Goal: Information Seeking & Learning: Learn about a topic

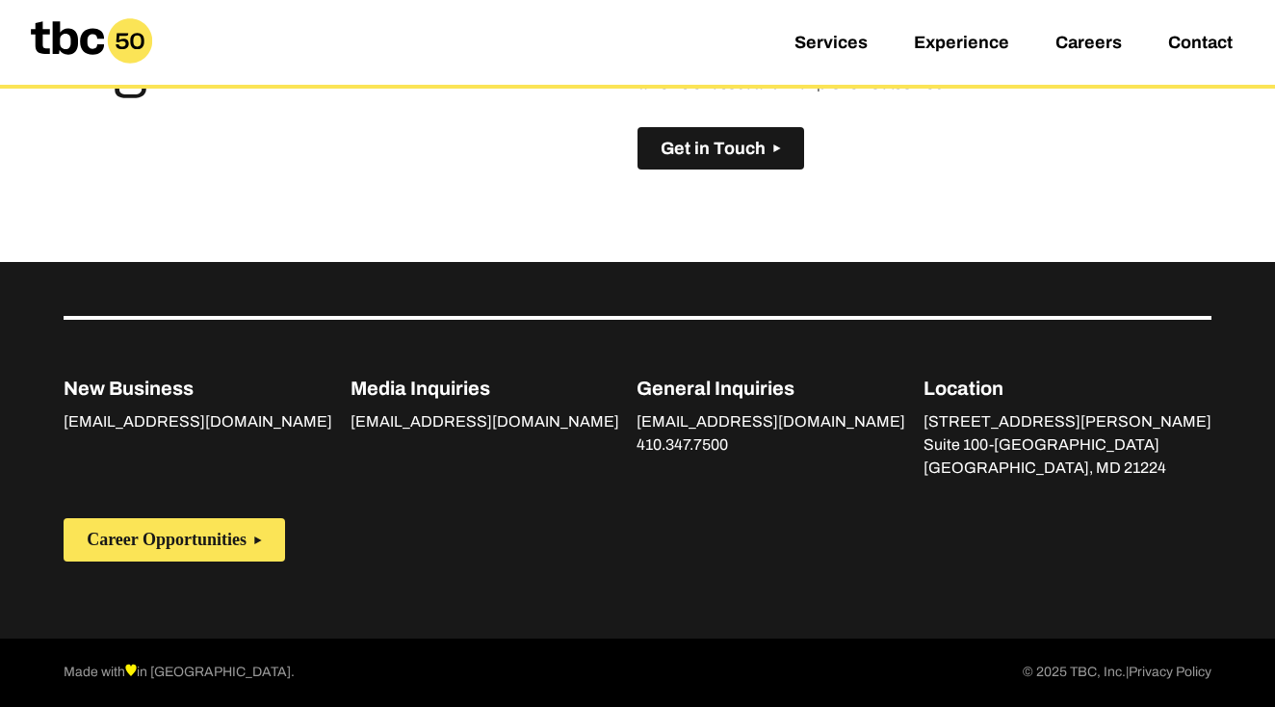
scroll to position [1432, 0]
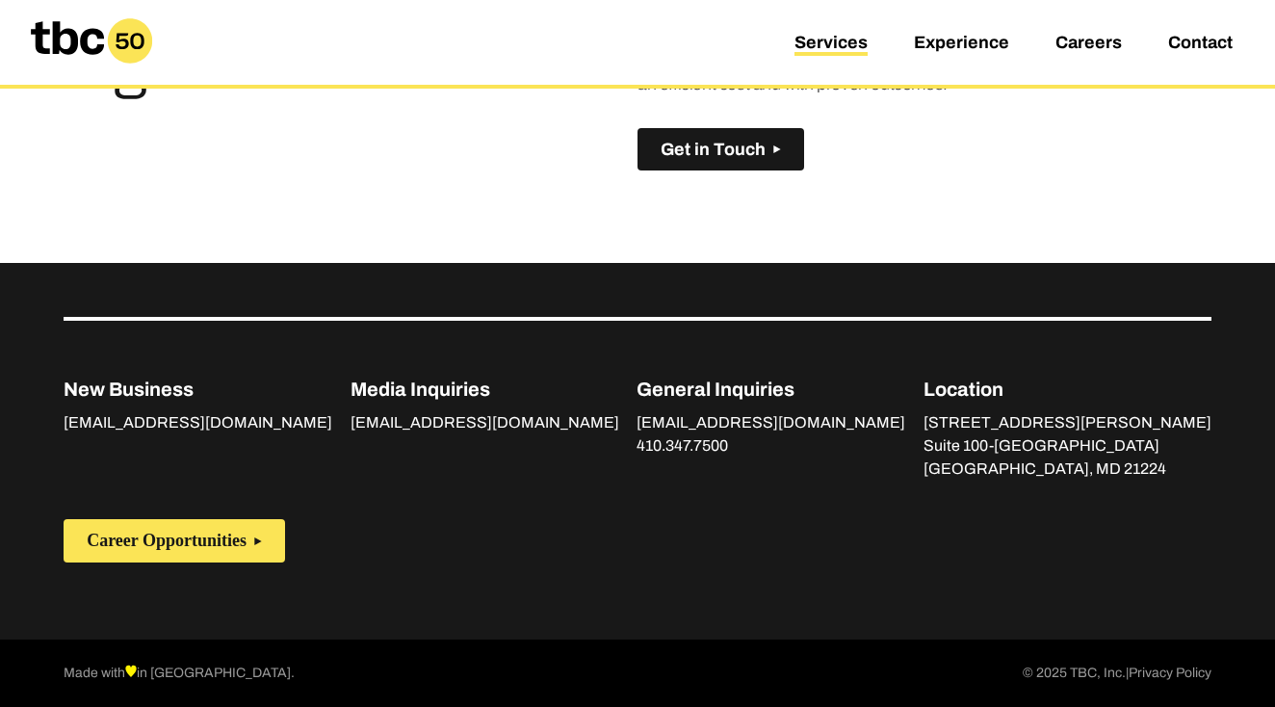
click at [829, 41] on link "Services" at bounding box center [831, 44] width 73 height 23
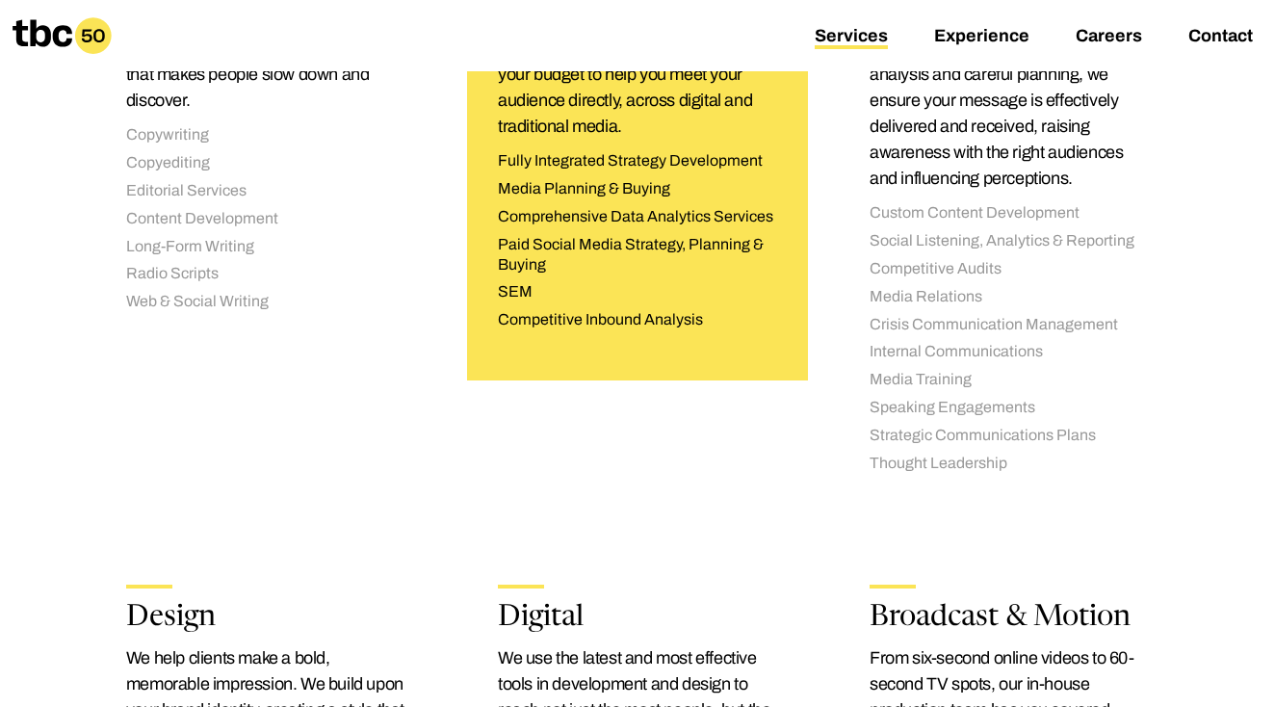
scroll to position [1204, 0]
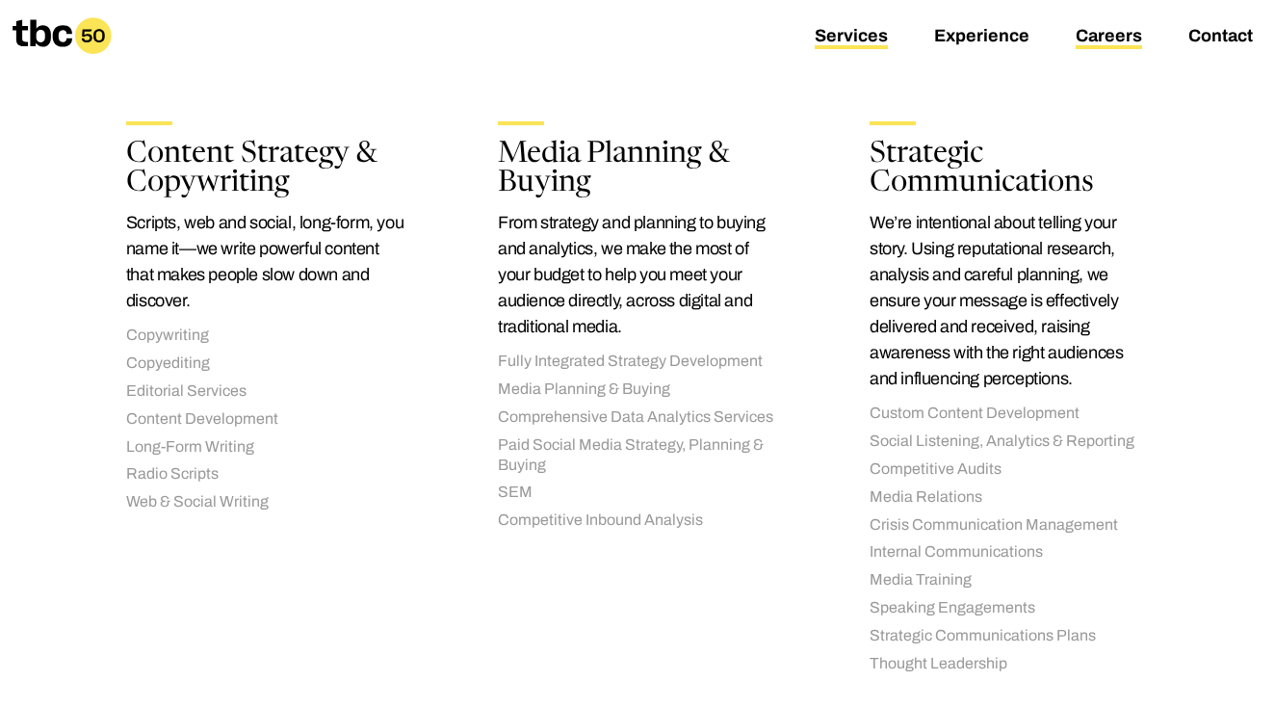
click at [1092, 40] on link "Careers" at bounding box center [1109, 37] width 66 height 23
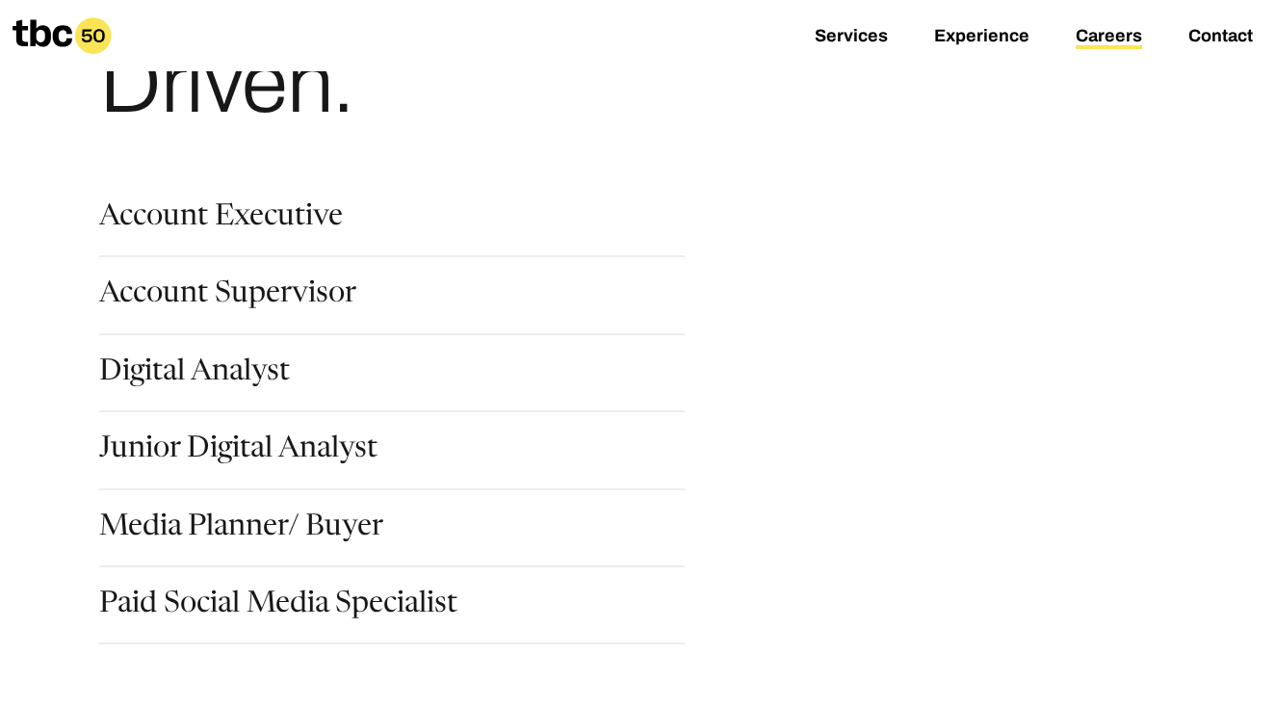
scroll to position [308, 0]
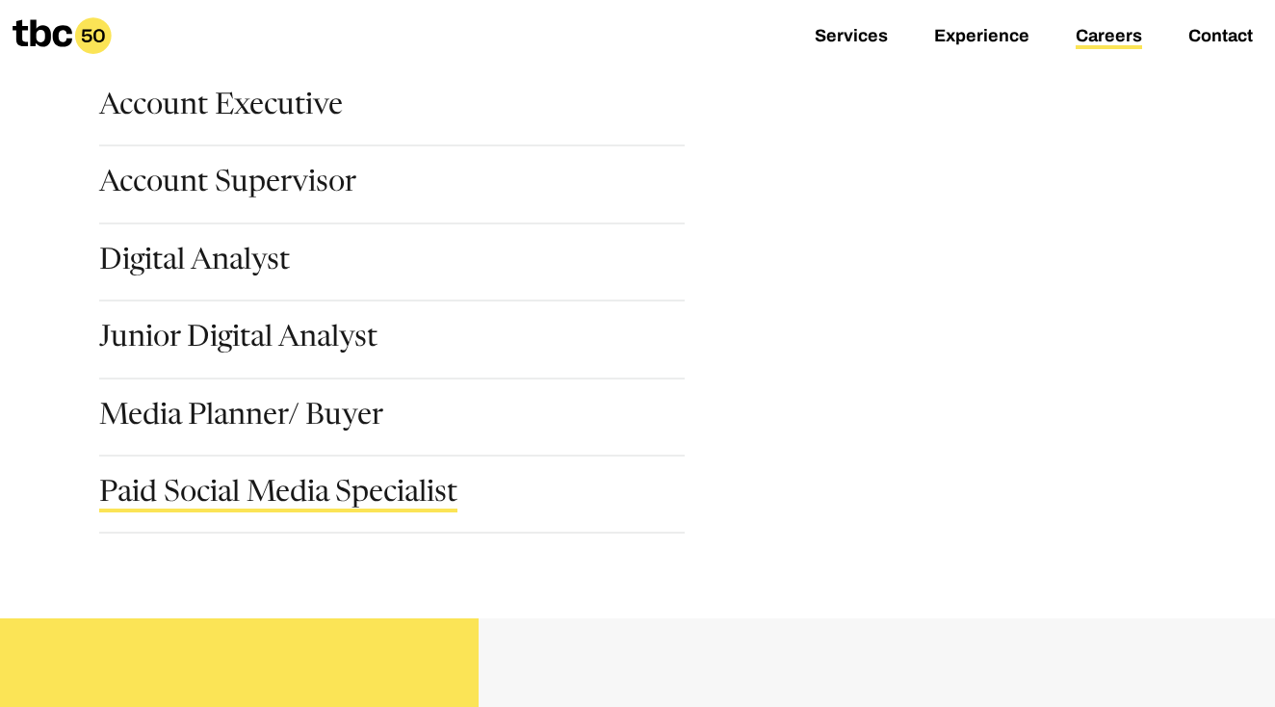
click at [265, 498] on link "Paid Social Media Specialist" at bounding box center [278, 496] width 358 height 33
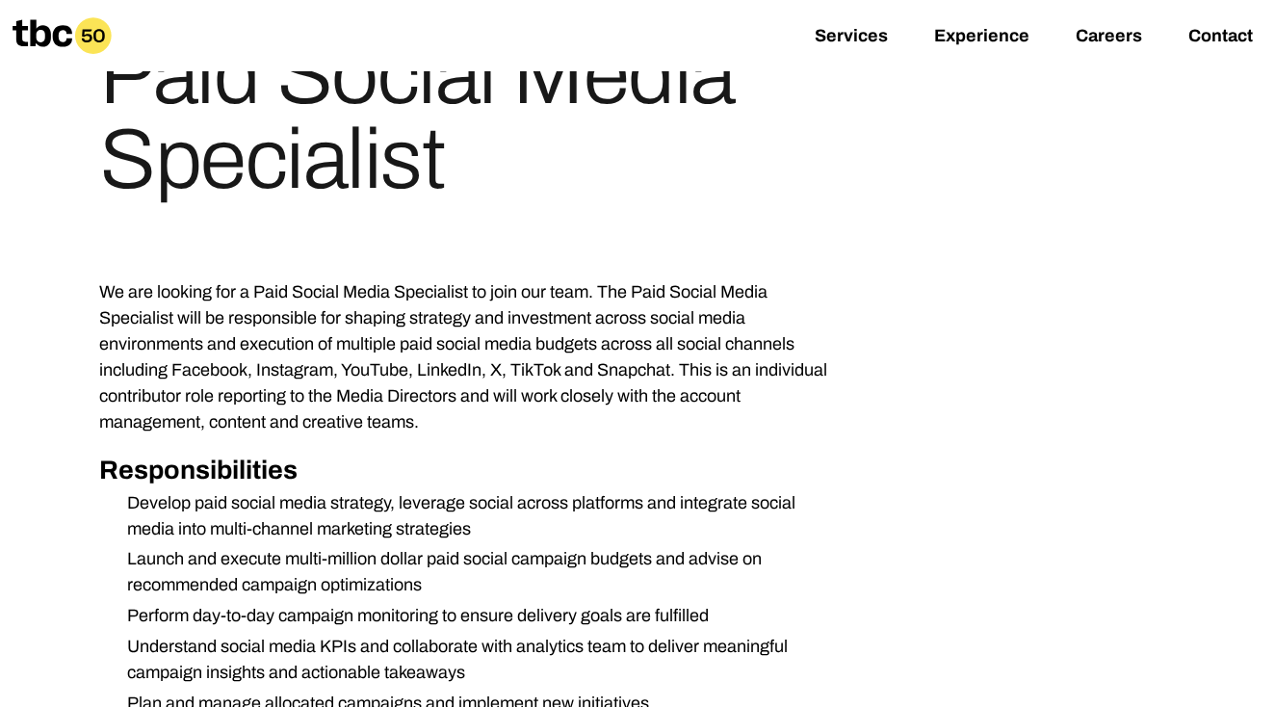
scroll to position [221, 0]
click at [404, 347] on p "We are looking for a Paid Social Media Specialist to join our team. The Paid So…" at bounding box center [469, 358] width 740 height 156
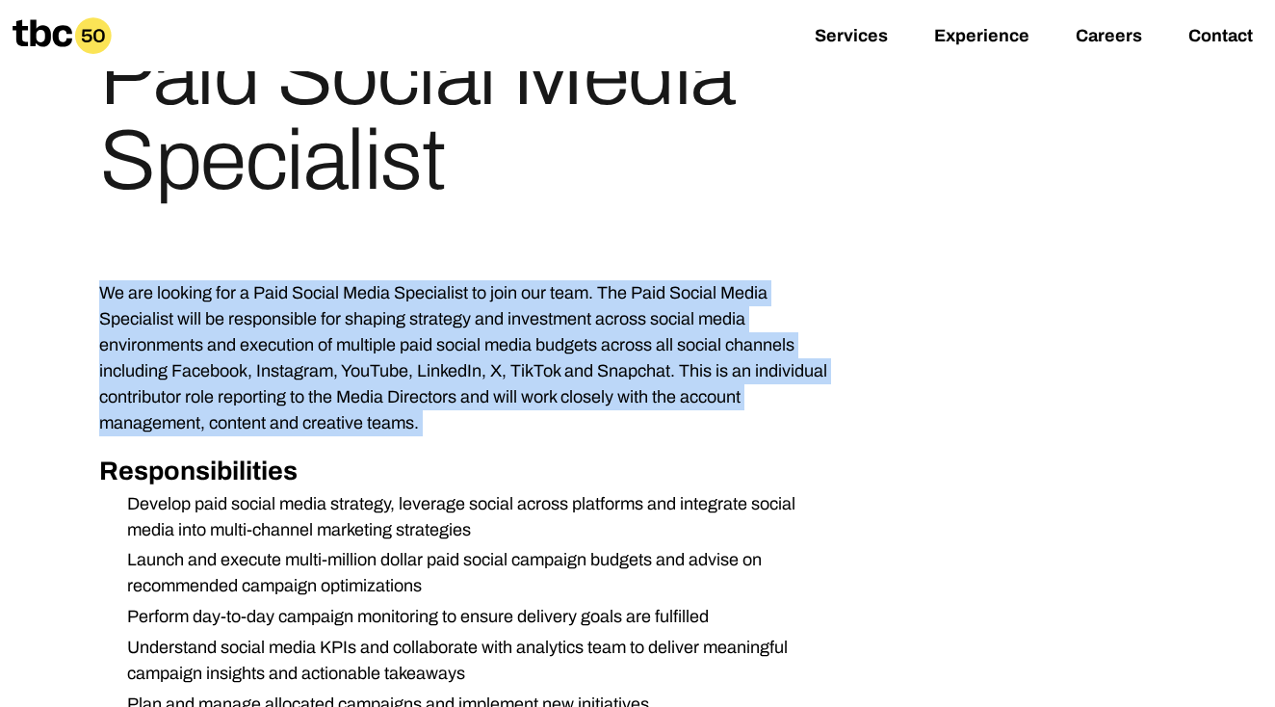
click at [404, 347] on p "We are looking for a Paid Social Media Specialist to join our team. The Paid So…" at bounding box center [469, 358] width 740 height 156
click at [403, 350] on p "We are looking for a Paid Social Media Specialist to join our team. The Paid So…" at bounding box center [469, 358] width 740 height 156
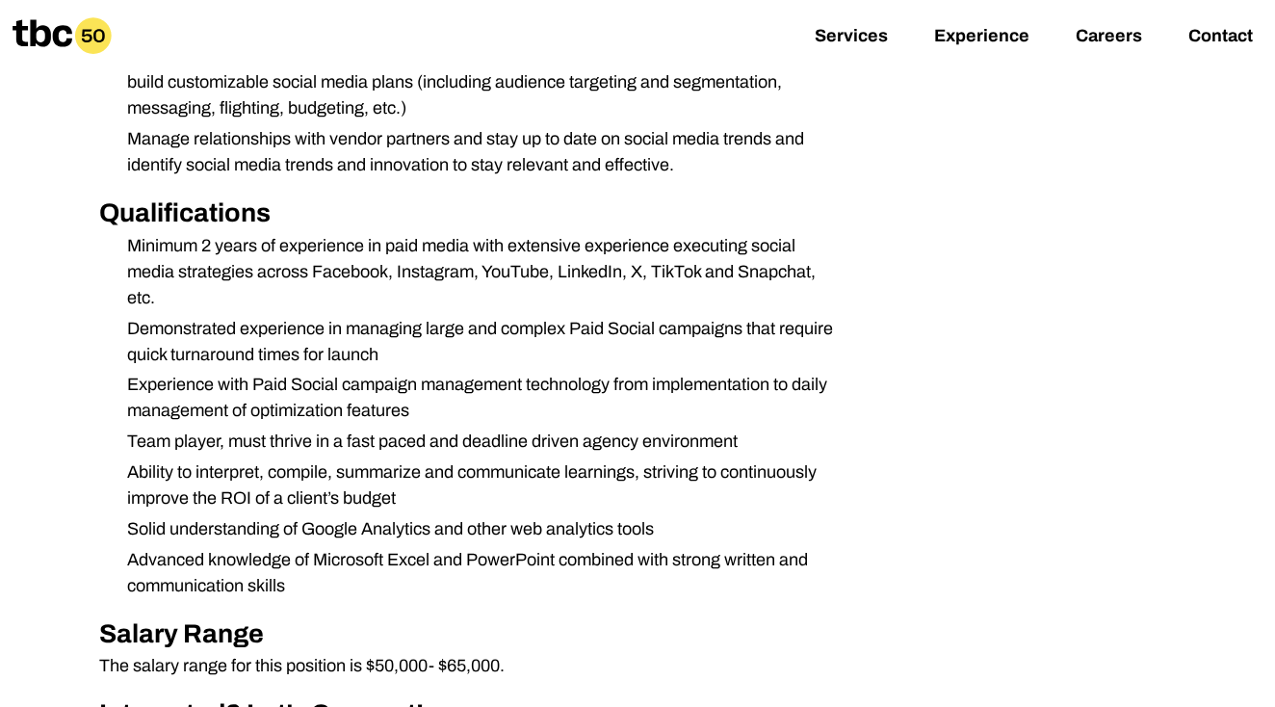
scroll to position [899, 0]
click at [302, 275] on li "Minimum 2 years of experience in paid media with extensive experience executing…" at bounding box center [475, 271] width 727 height 78
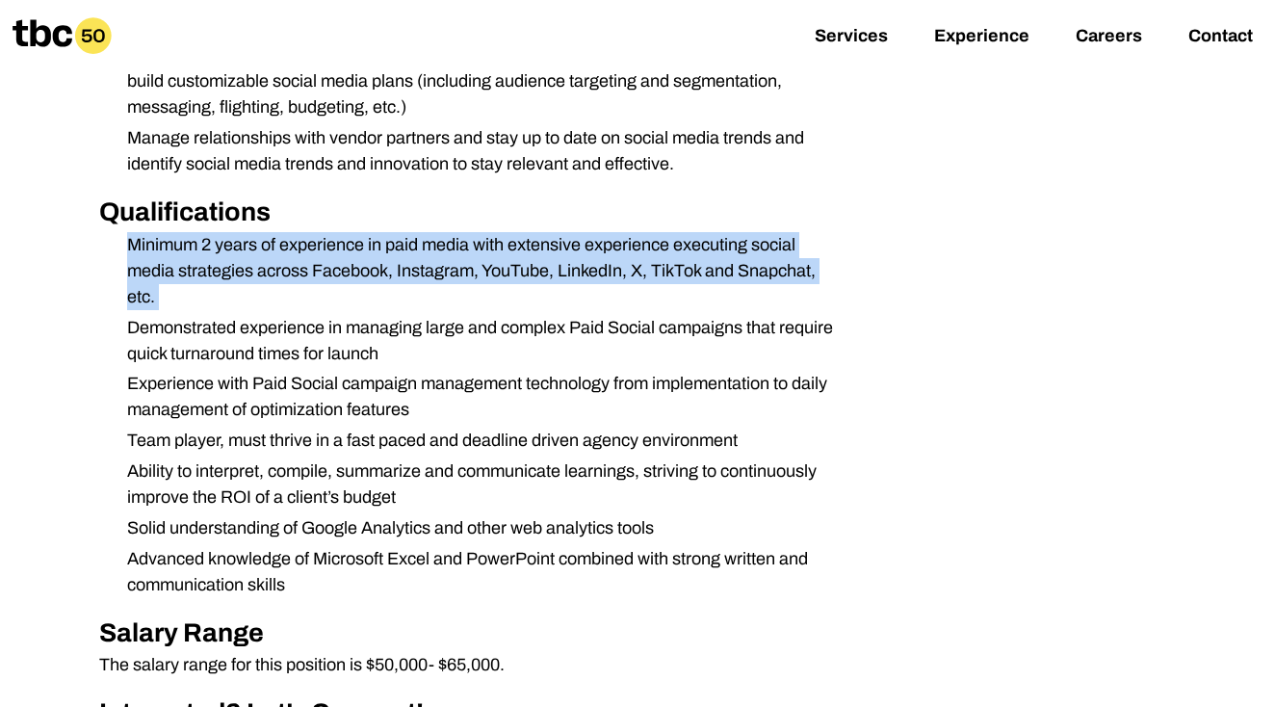
click at [302, 275] on li "Minimum 2 years of experience in paid media with extensive experience executing…" at bounding box center [475, 271] width 727 height 78
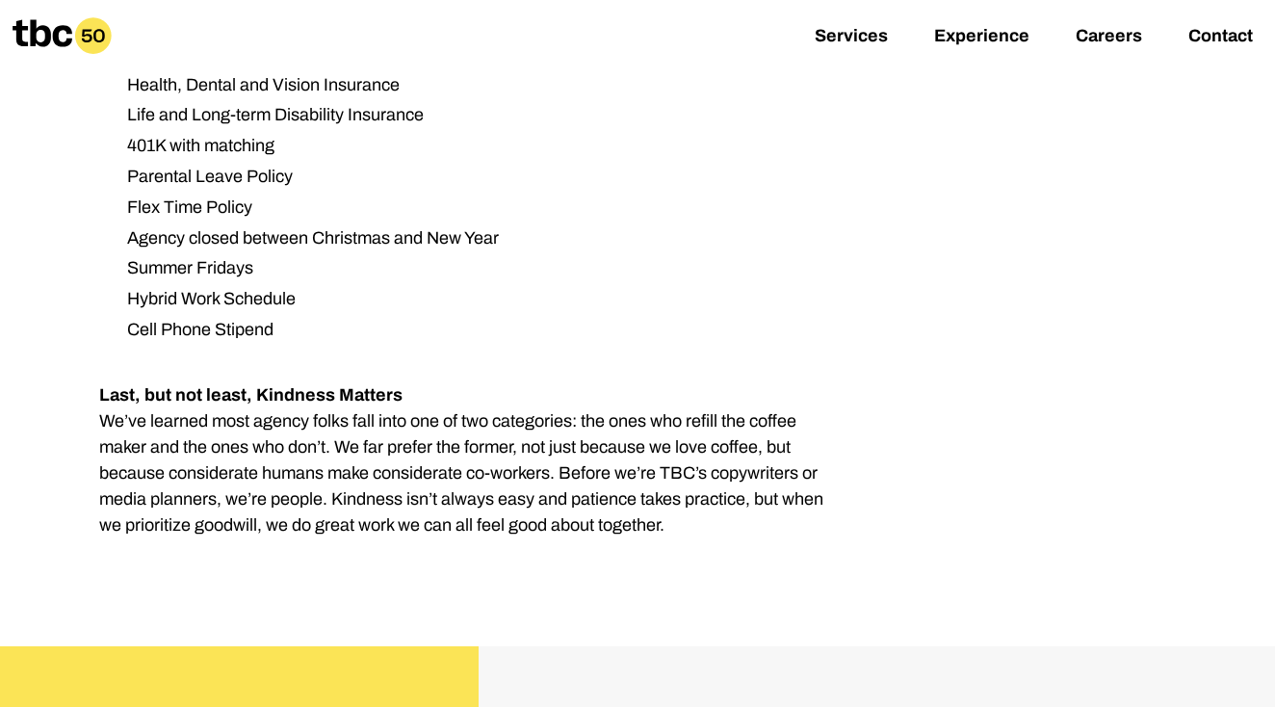
scroll to position [2765, 0]
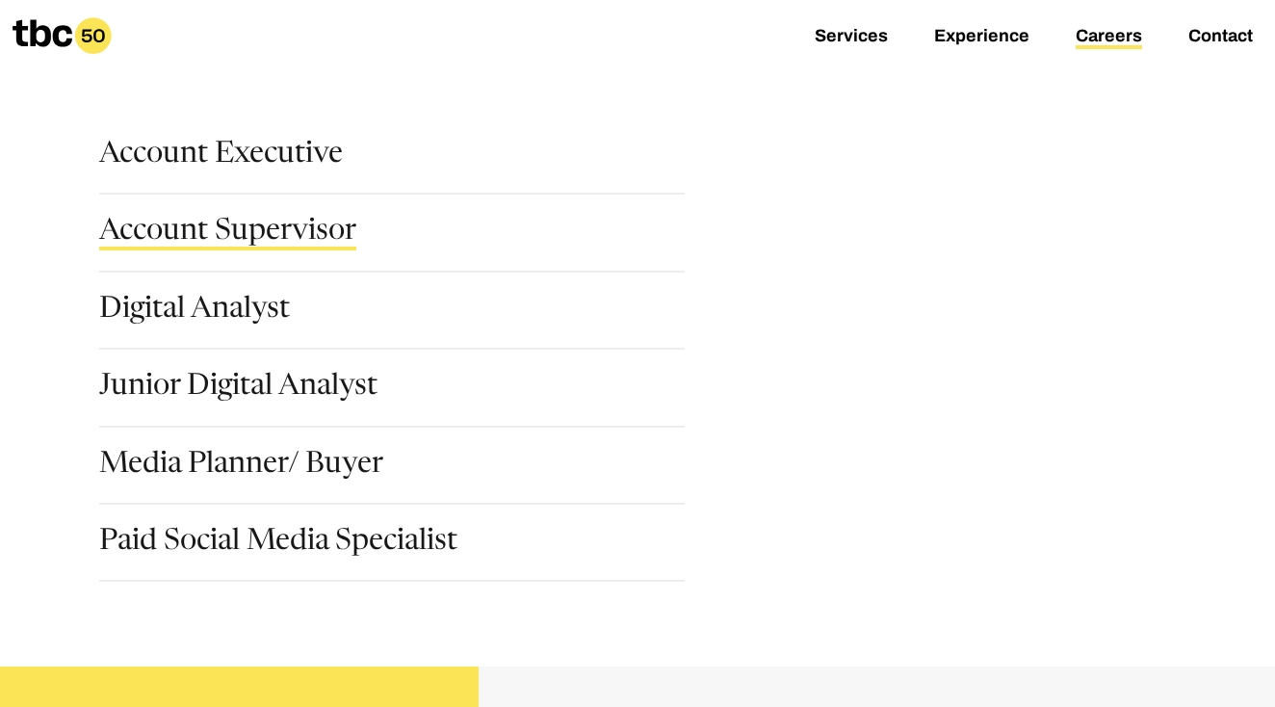
scroll to position [263, 0]
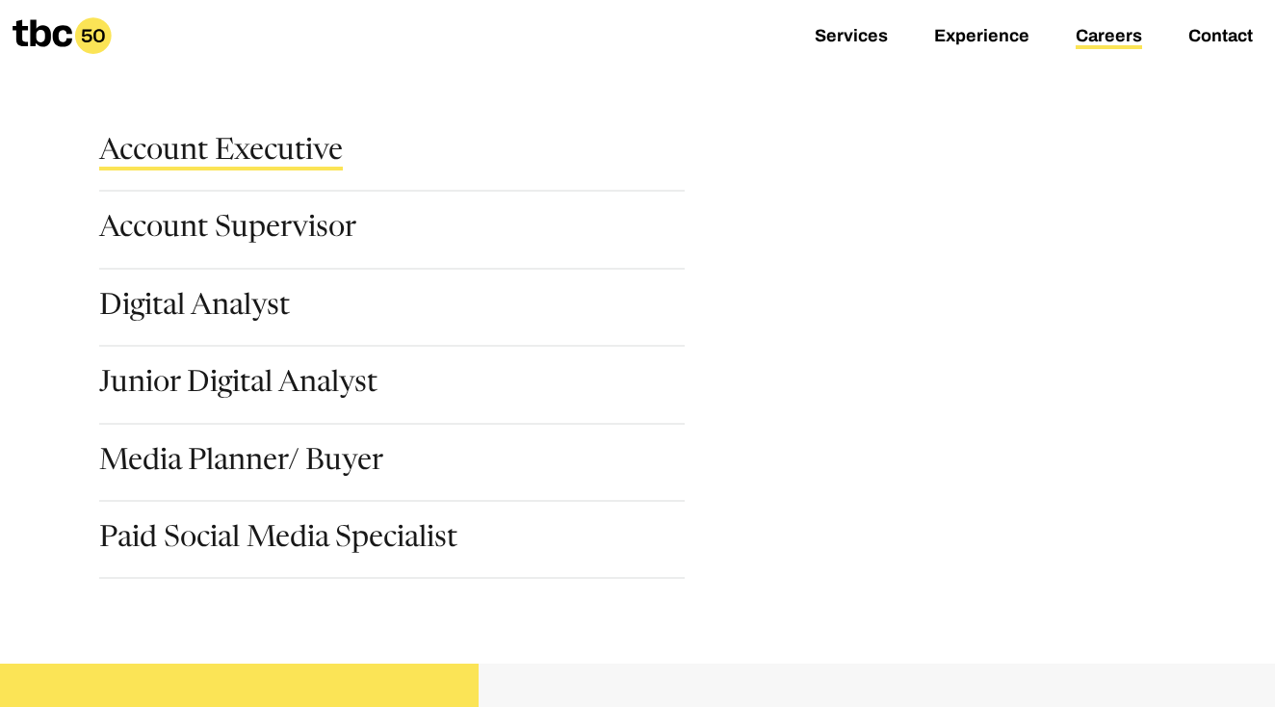
click at [201, 158] on link "Account Executive" at bounding box center [221, 154] width 244 height 33
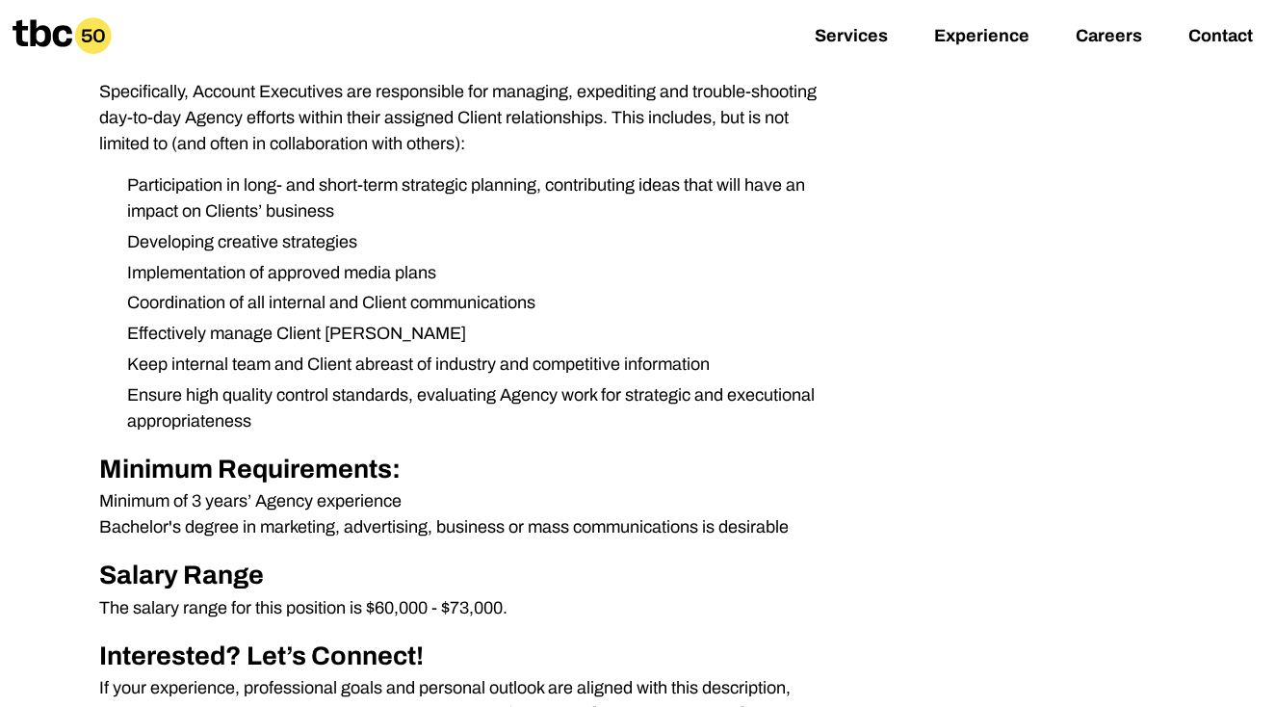
scroll to position [629, 0]
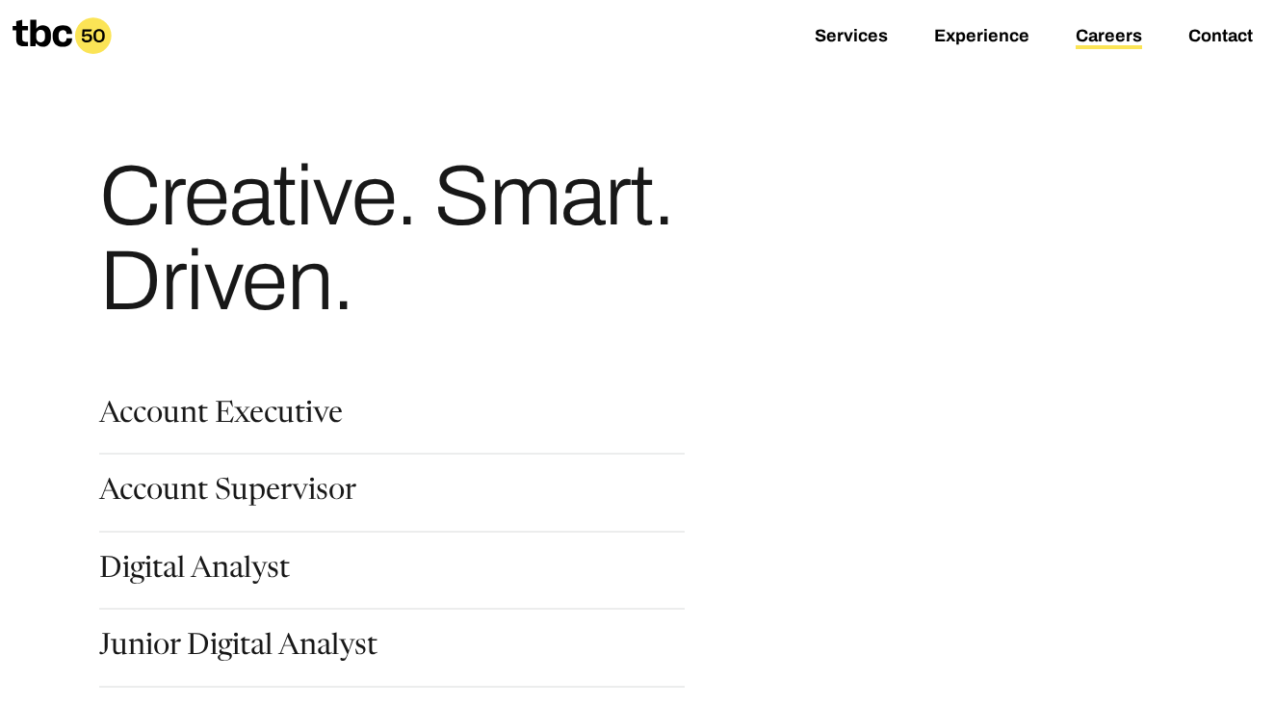
scroll to position [195, 0]
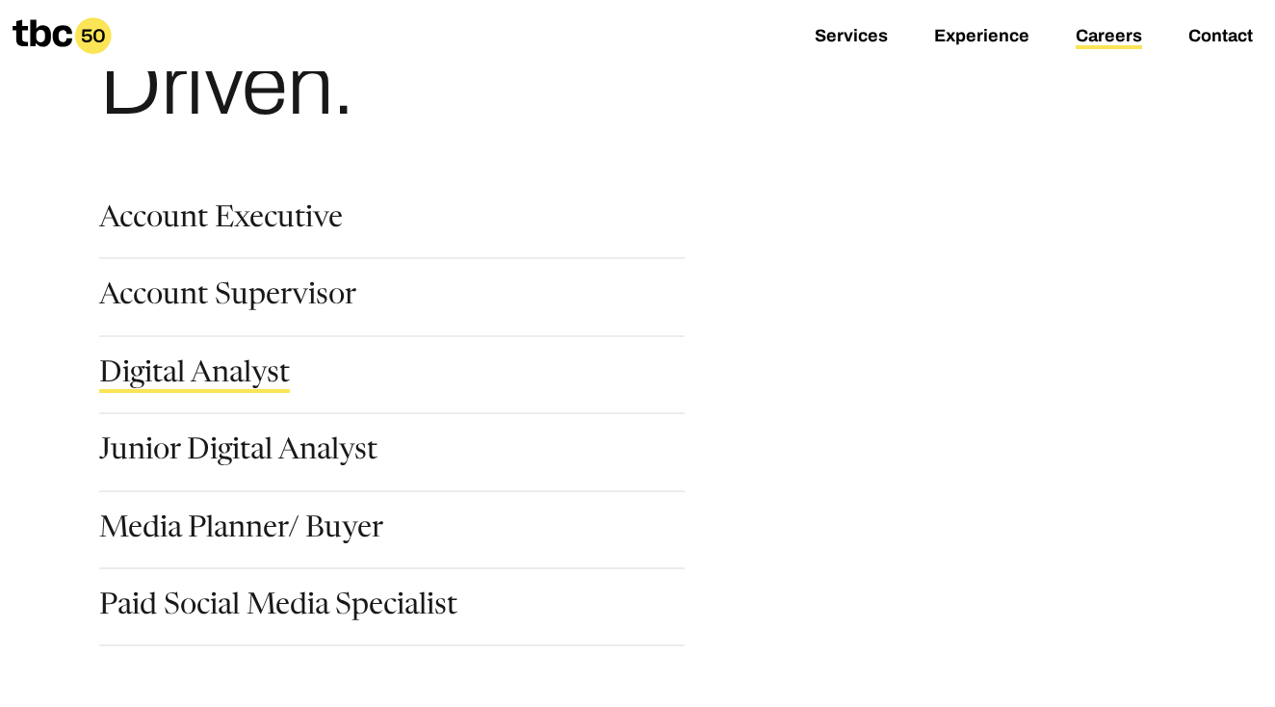
click at [197, 379] on link "Digital Analyst" at bounding box center [194, 376] width 191 height 33
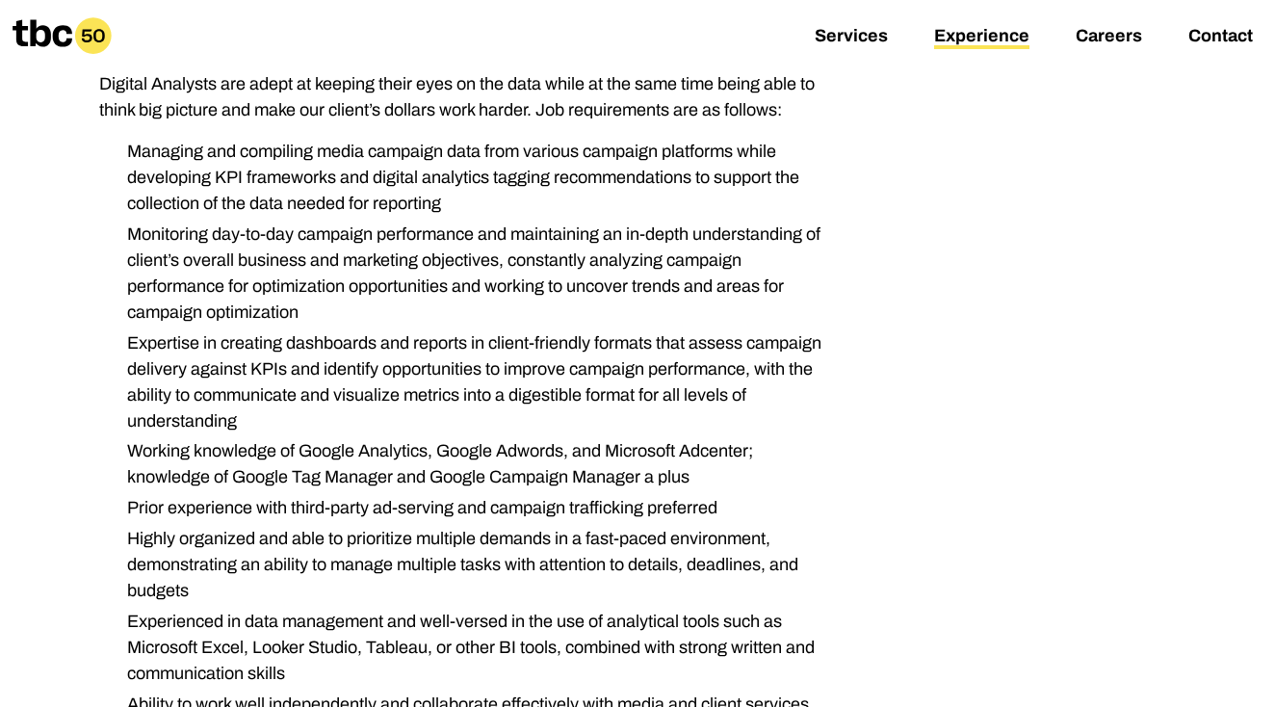
click at [983, 31] on link "Experience" at bounding box center [981, 37] width 95 height 23
